Goal: Find contact information: Find contact information

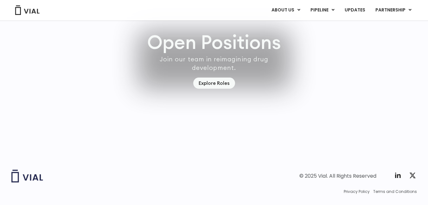
scroll to position [1854, 0]
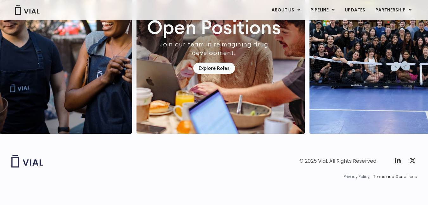
click at [356, 175] on span "Privacy Policy" at bounding box center [357, 176] width 26 height 6
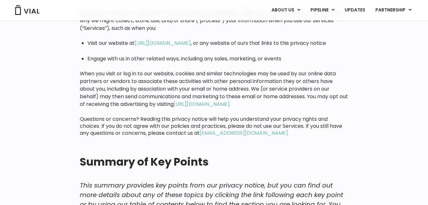
scroll to position [96, 0]
drag, startPoint x: 240, startPoint y: 138, endPoint x: 238, endPoint y: 132, distance: 6.0
click at [238, 132] on div "This privacy notice for Vial Health Technology, Inc. (“Company,” “we,” “us,” or…" at bounding box center [214, 82] width 269 height 146
click at [240, 138] on div "This privacy notice for Vial Health Technology, Inc. (“Company,” “we,” “us,” or…" at bounding box center [214, 82] width 269 height 146
drag, startPoint x: 244, startPoint y: 132, endPoint x: 215, endPoint y: 134, distance: 28.3
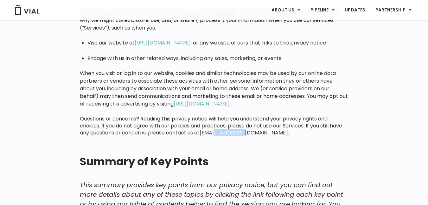
click at [215, 134] on div "This privacy notice for Vial Health Technology, Inc. (“Company,” “we,” “us,” or…" at bounding box center [214, 72] width 269 height 127
copy link "@vial.com."
click at [213, 148] on div "This privacy notice for Vial Health Technology, Inc. (“Company,” “we,” “us,” or…" at bounding box center [214, 82] width 269 height 146
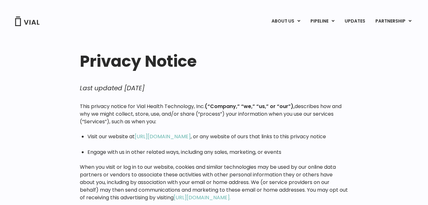
scroll to position [127, 0]
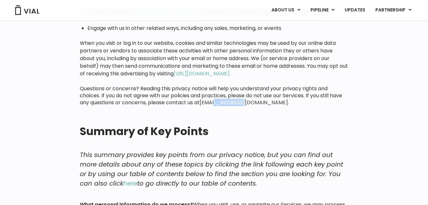
drag, startPoint x: 248, startPoint y: 106, endPoint x: 217, endPoint y: 104, distance: 31.8
click at [217, 104] on div "This privacy notice for Vial Health Technology, Inc. (“Company,” “we,” “us,” or…" at bounding box center [214, 42] width 269 height 127
copy link "@vial.com."
click at [251, 83] on div "This privacy notice for Vial Health Technology, Inc. (“Company,” “we,” “us,” or…" at bounding box center [214, 42] width 269 height 127
